Goal: Check status: Check status

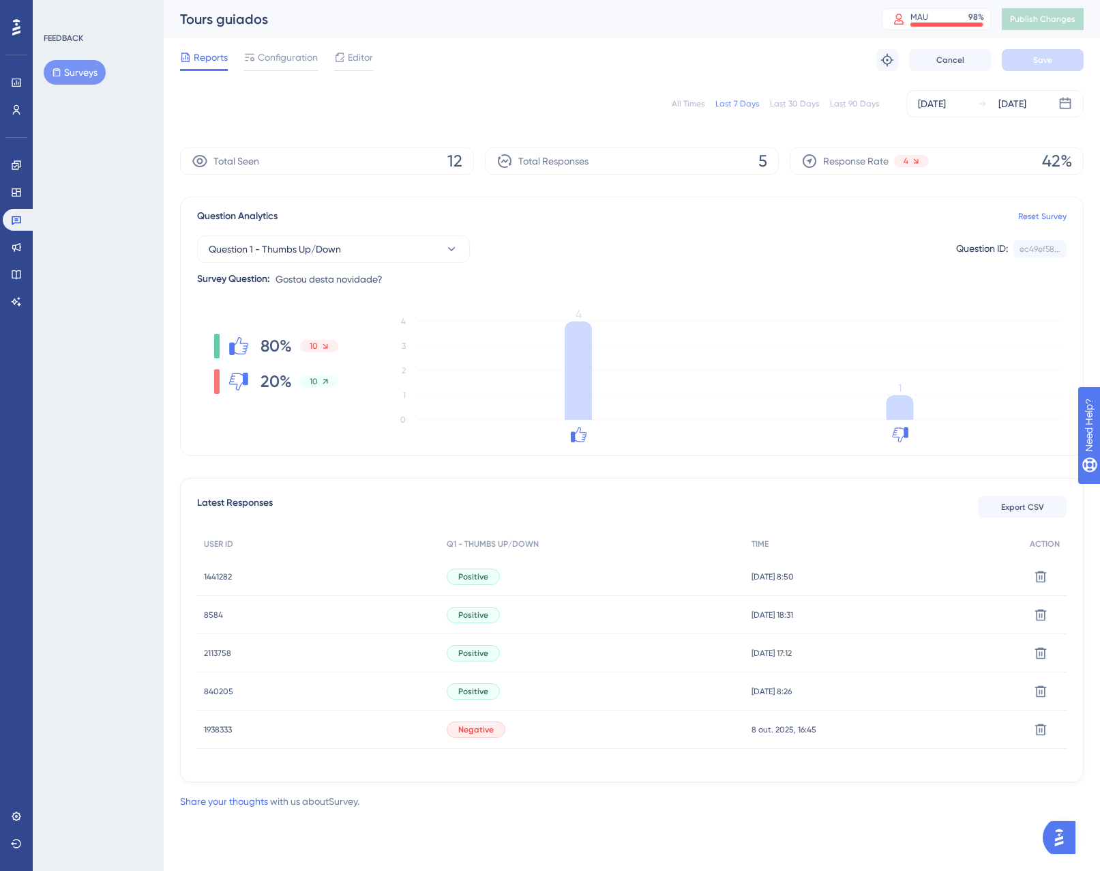
click at [675, 100] on div "All Times Last 7 Days Last 30 Days Last 90 Days [DATE] [DATE]" at bounding box center [632, 103] width 904 height 27
click at [682, 102] on div "All Times" at bounding box center [688, 103] width 33 height 11
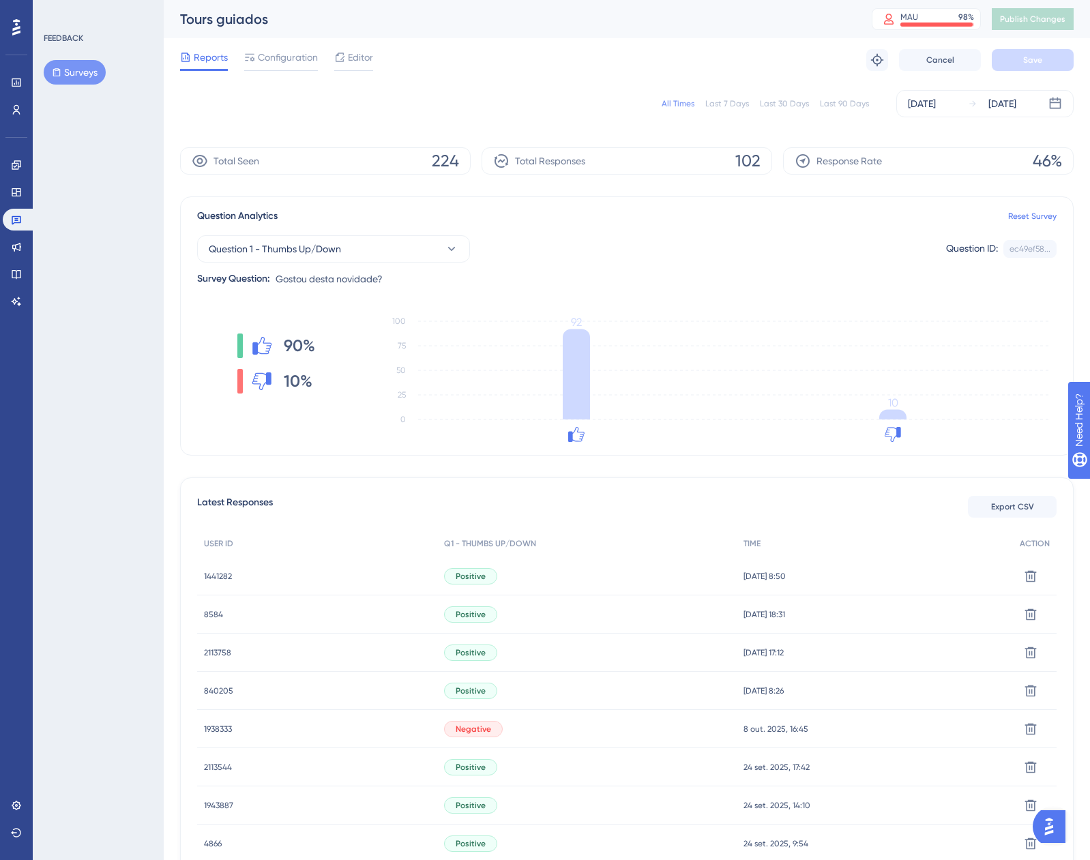
click at [216, 654] on span "2113758" at bounding box center [217, 652] width 27 height 11
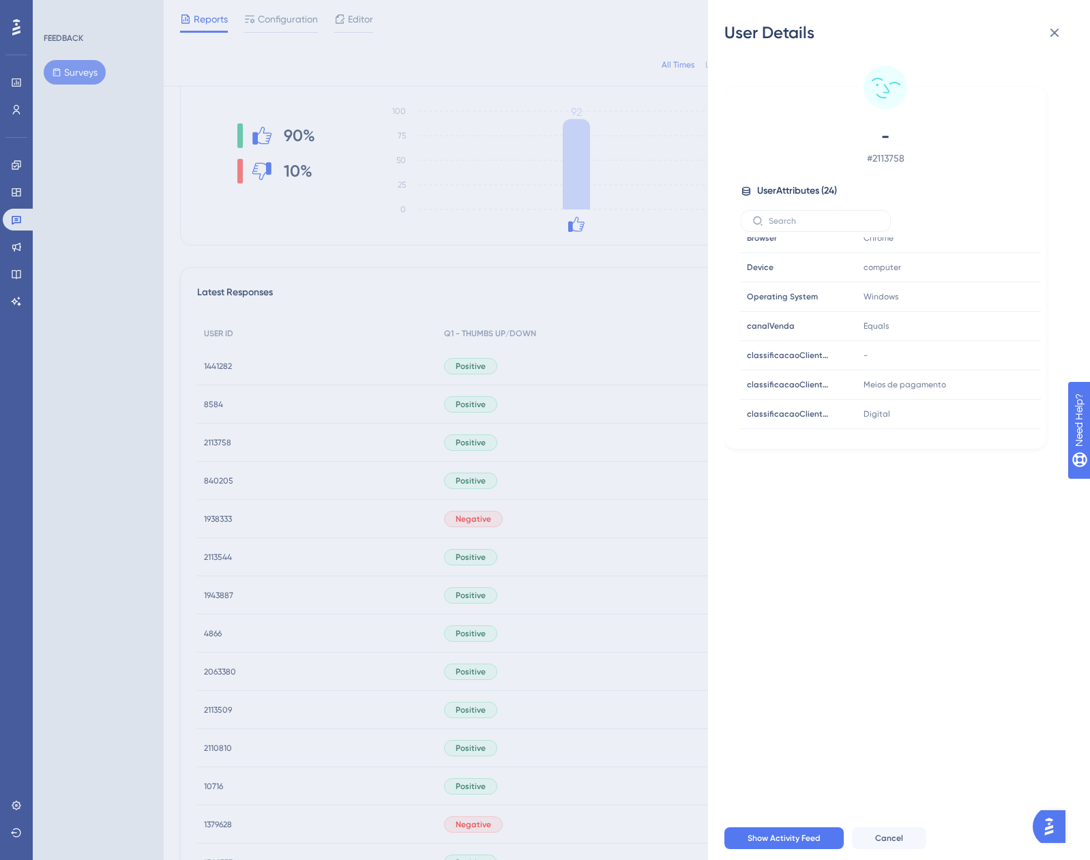
scroll to position [94, 0]
click at [231, 521] on div "User Details - # 2113758 User Attributes ( 24 ) Email Email - Signup Signup - L…" at bounding box center [545, 430] width 1090 height 860
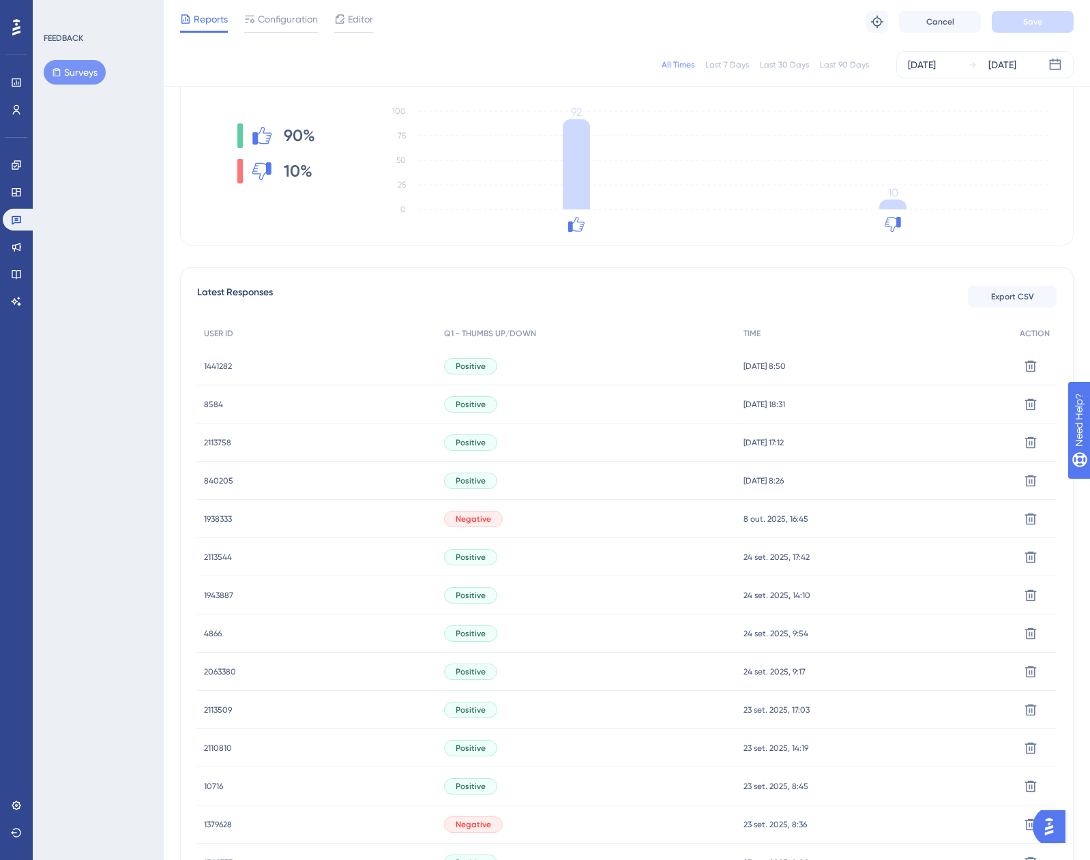
click at [211, 404] on span "8584" at bounding box center [213, 404] width 19 height 11
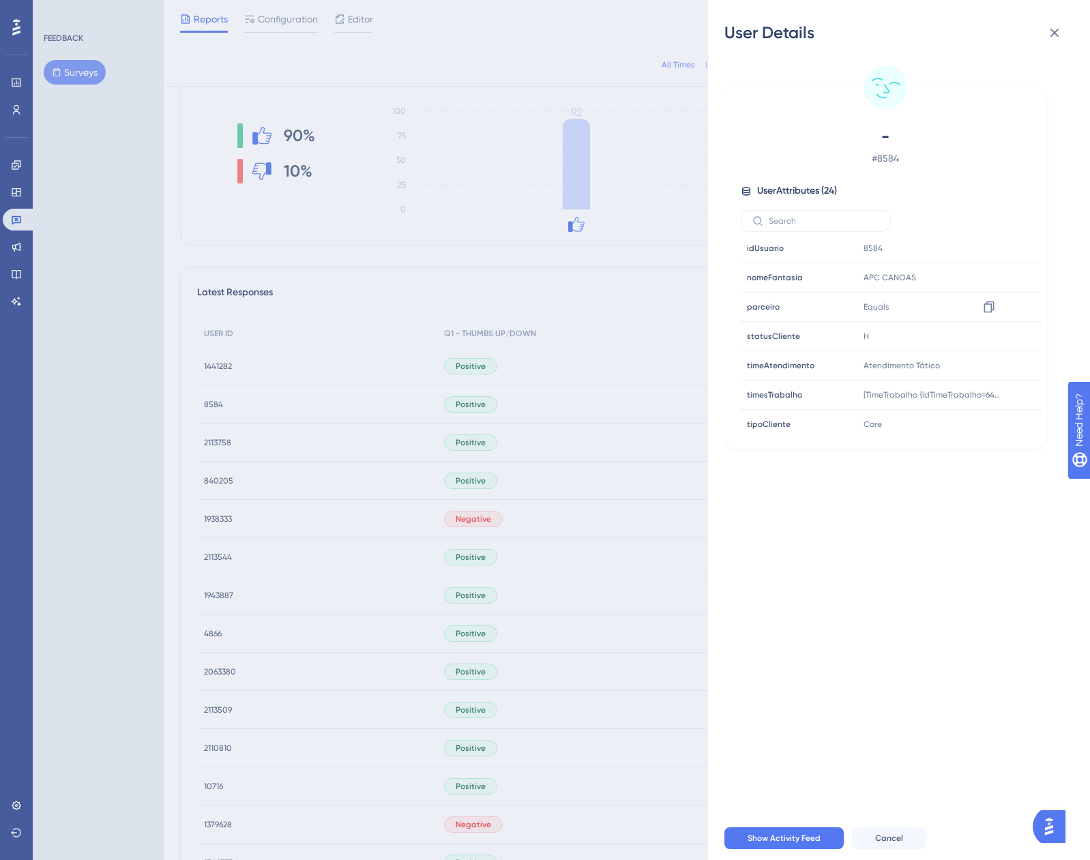
scroll to position [503, 0]
click at [216, 407] on div "User Details - # 8584 User Attributes ( 24 ) Email Email - Signup Signup - Last…" at bounding box center [545, 430] width 1090 height 860
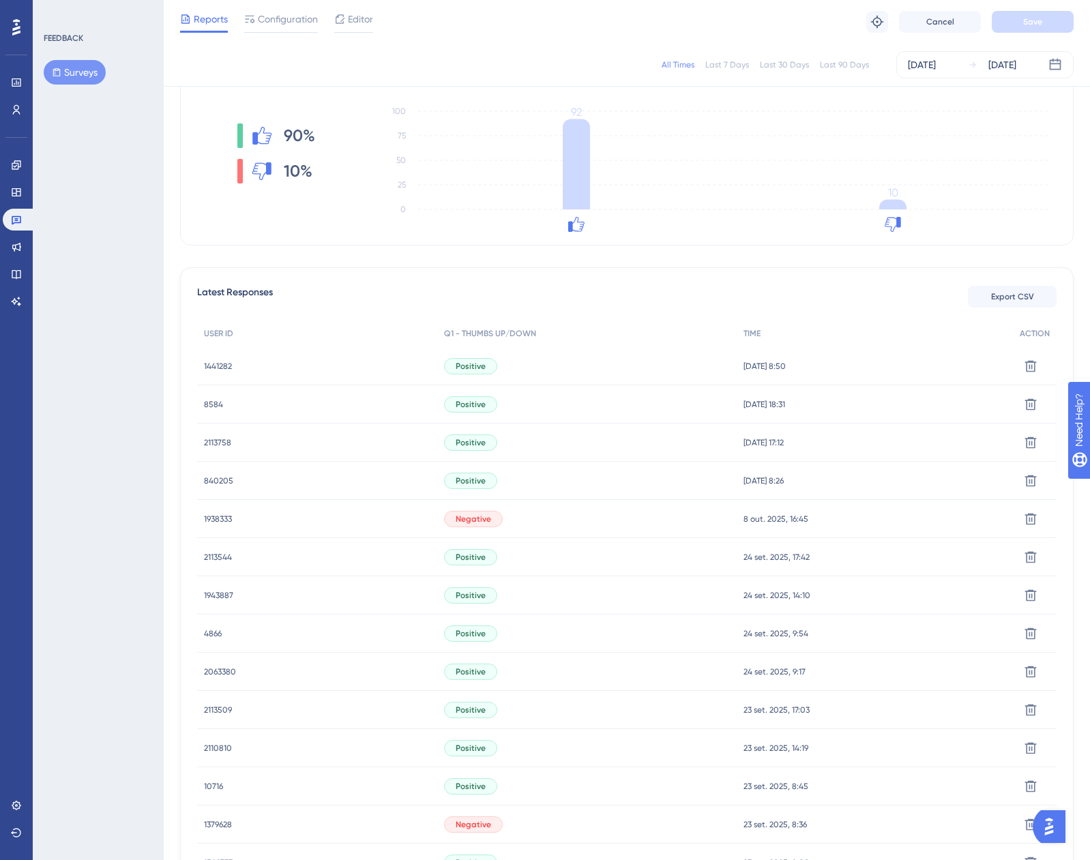
click at [213, 370] on span "1441282" at bounding box center [218, 366] width 28 height 11
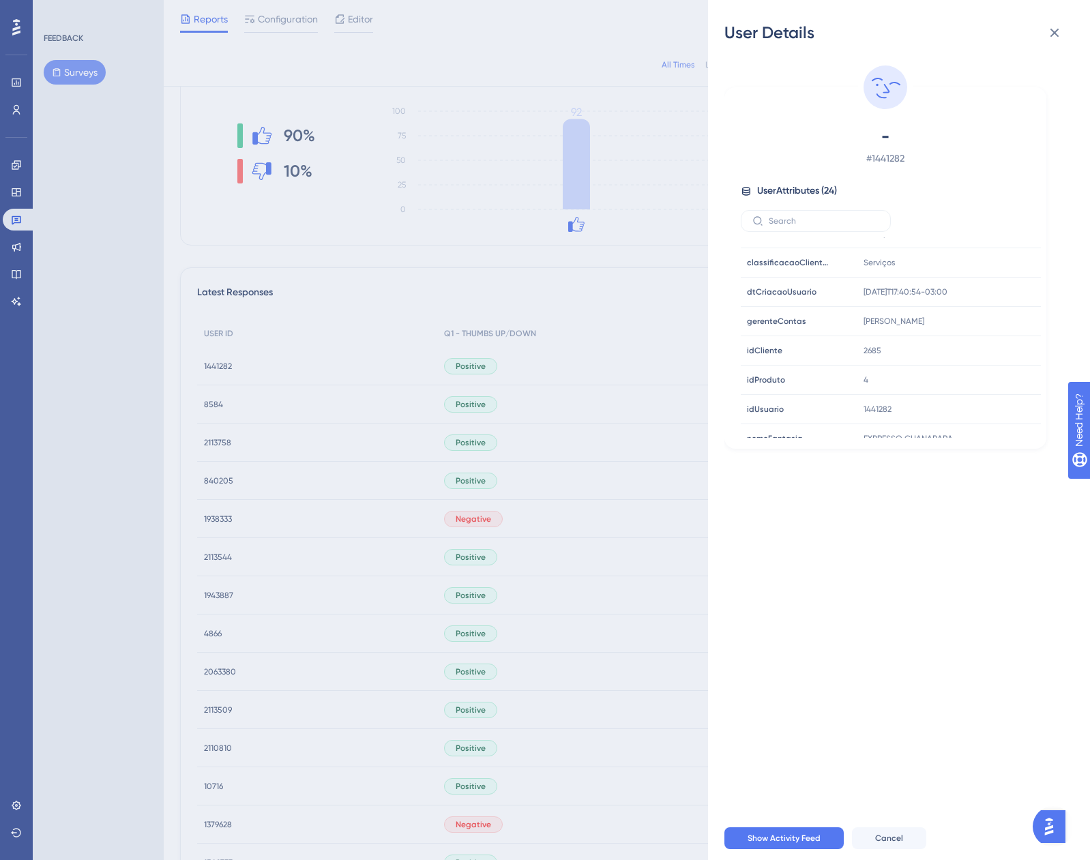
scroll to position [409, 0]
click at [1055, 38] on icon at bounding box center [1055, 33] width 16 height 16
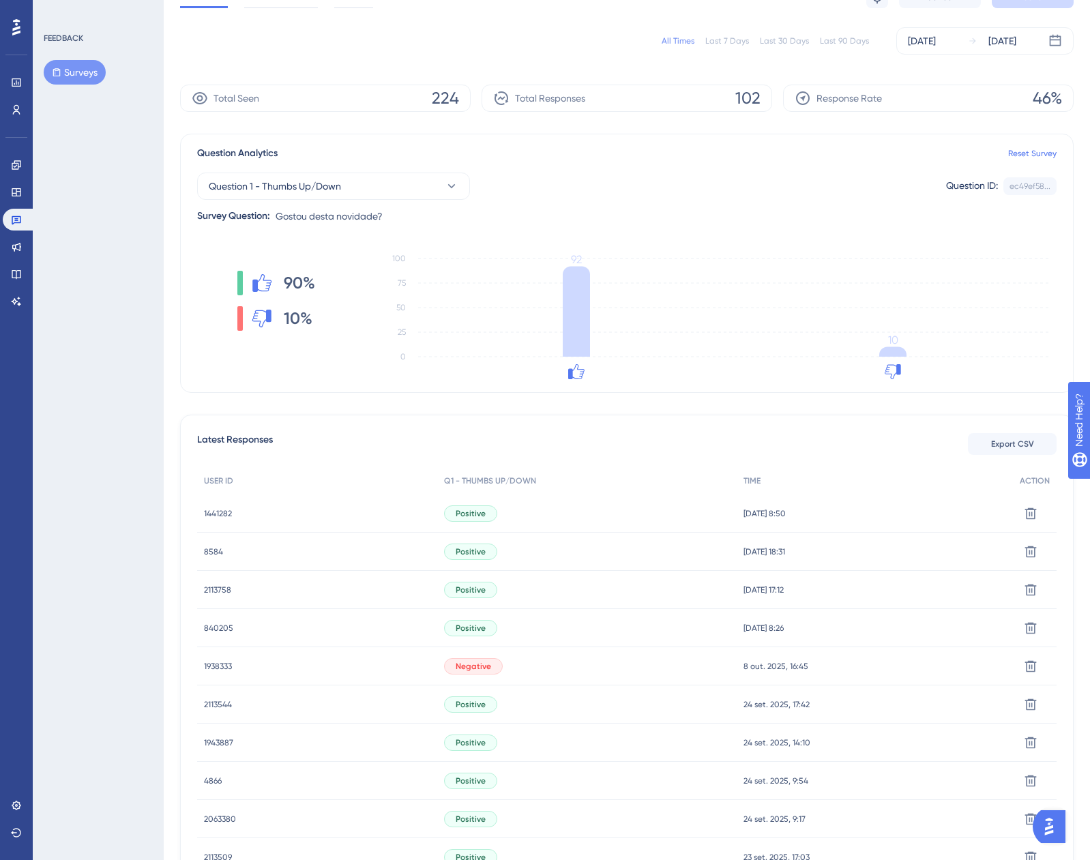
scroll to position [0, 0]
